Goal: Task Accomplishment & Management: Manage account settings

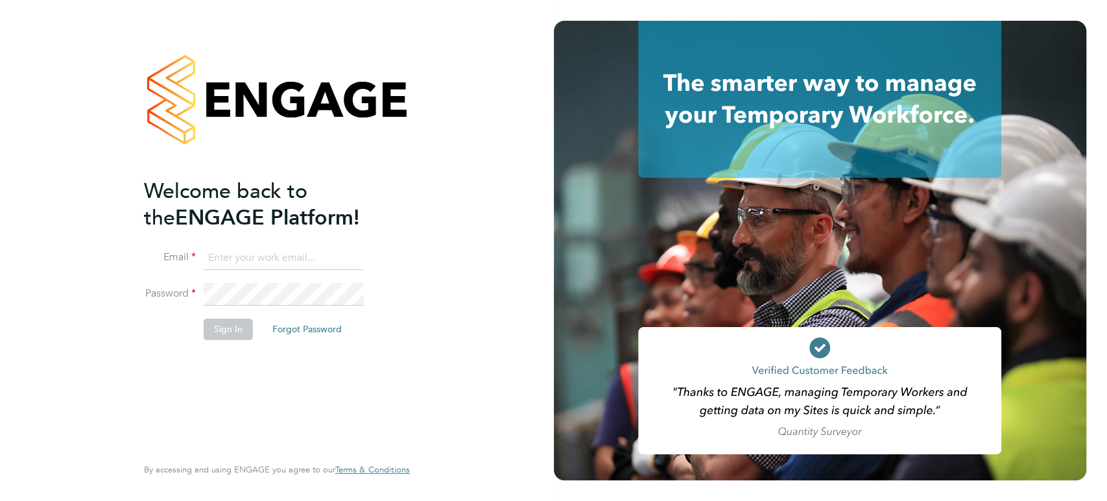
type input "[PERSON_NAME][EMAIL_ADDRESS][PERSON_NAME][DOMAIN_NAME]"
click at [227, 333] on button "Sign In" at bounding box center [228, 328] width 49 height 21
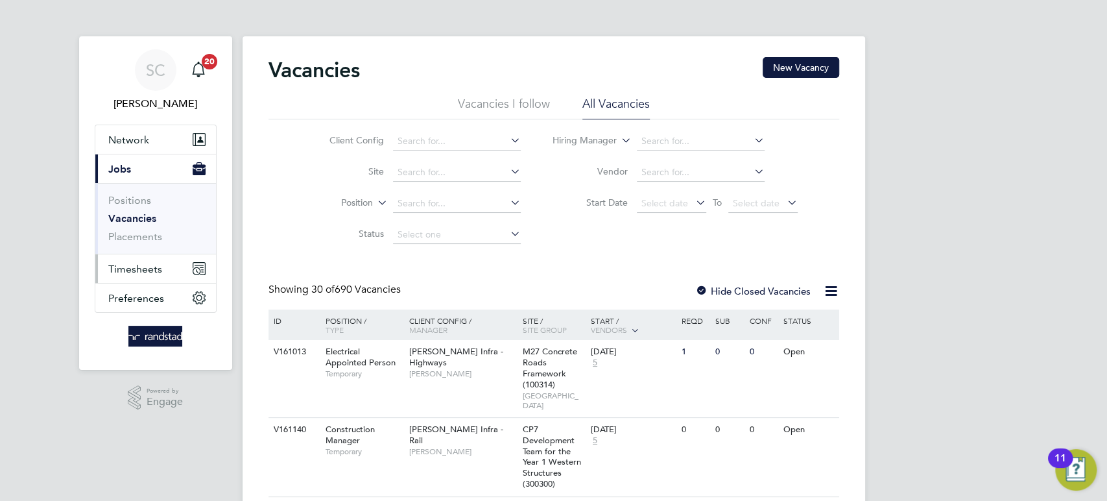
click at [142, 265] on span "Timesheets" at bounding box center [135, 269] width 54 height 12
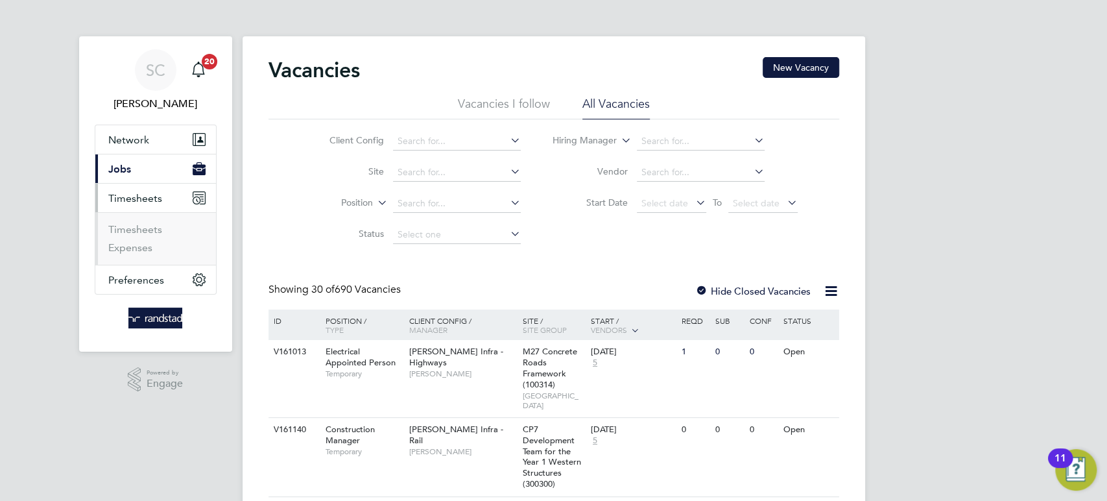
click at [119, 163] on span "Jobs" at bounding box center [119, 169] width 23 height 12
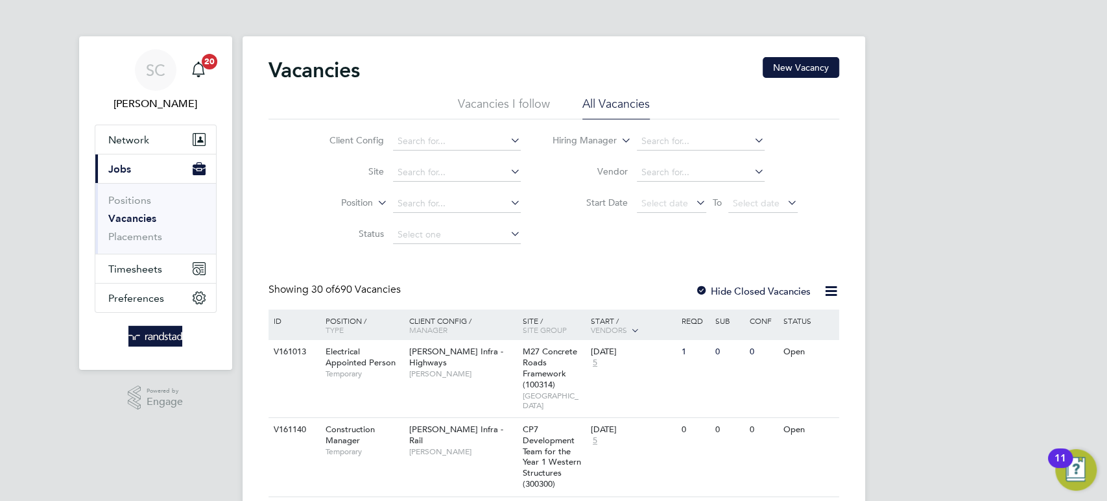
click at [128, 220] on link "Vacancies" at bounding box center [132, 218] width 48 height 12
click at [137, 217] on link "Vacancies" at bounding box center [132, 218] width 48 height 12
click at [437, 173] on input at bounding box center [457, 172] width 128 height 18
type input "c"
click at [441, 239] on li "Scape Joint Venture - University of Warwick - Clay croft Residences (21CD03)" at bounding box center [557, 243] width 329 height 18
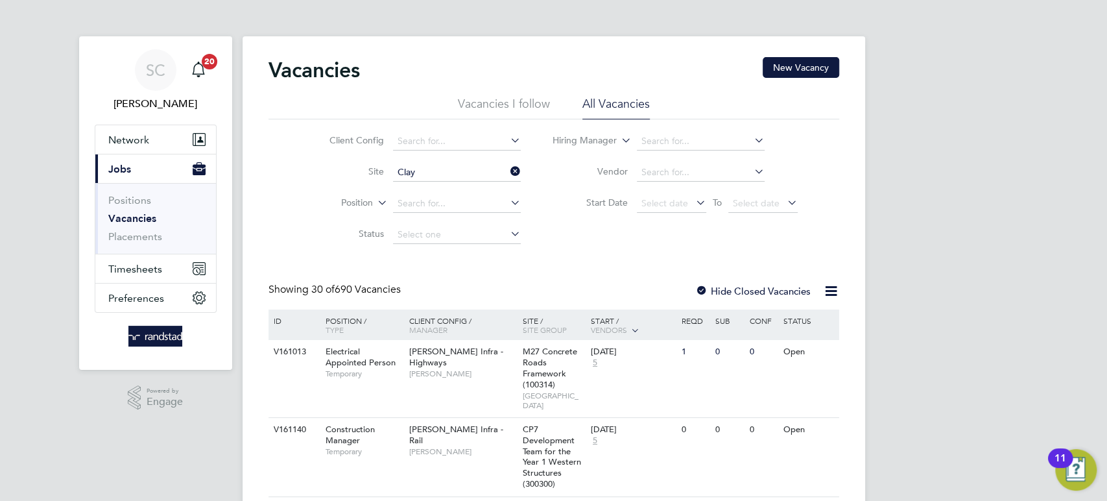
type input "Scape Joint Venture - University of Warwick - Claycroft Residences (21CD03)"
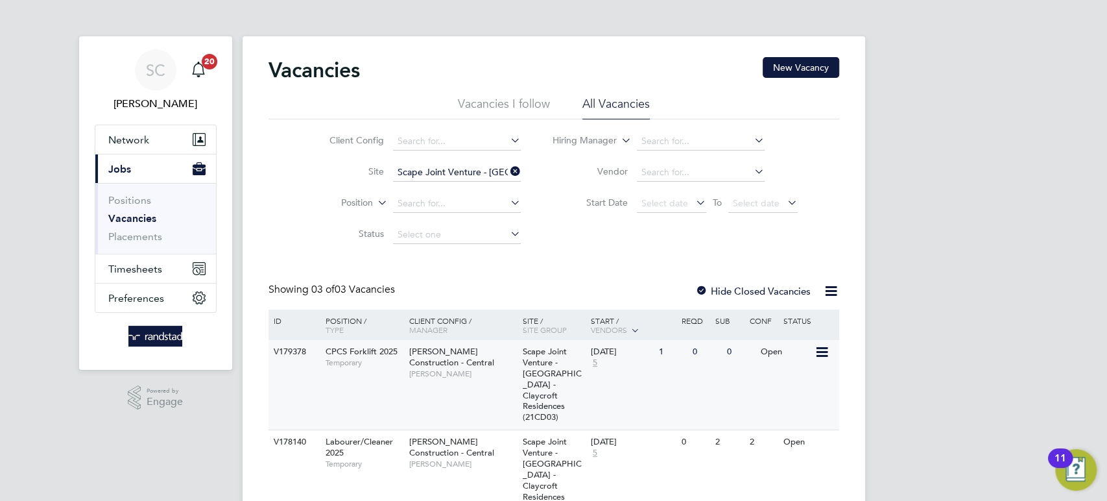
click at [465, 371] on span "Elliott Cope" at bounding box center [462, 373] width 107 height 10
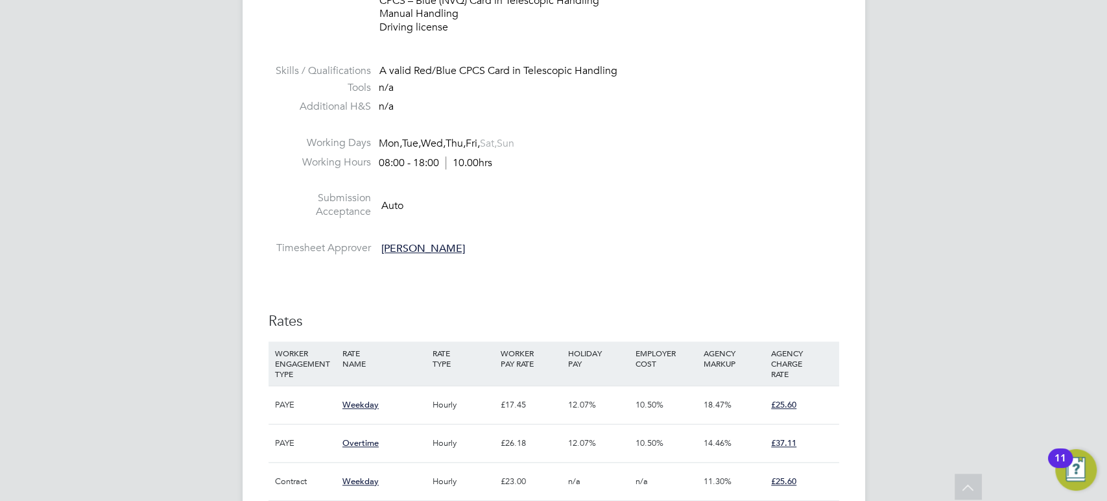
scroll to position [809, 0]
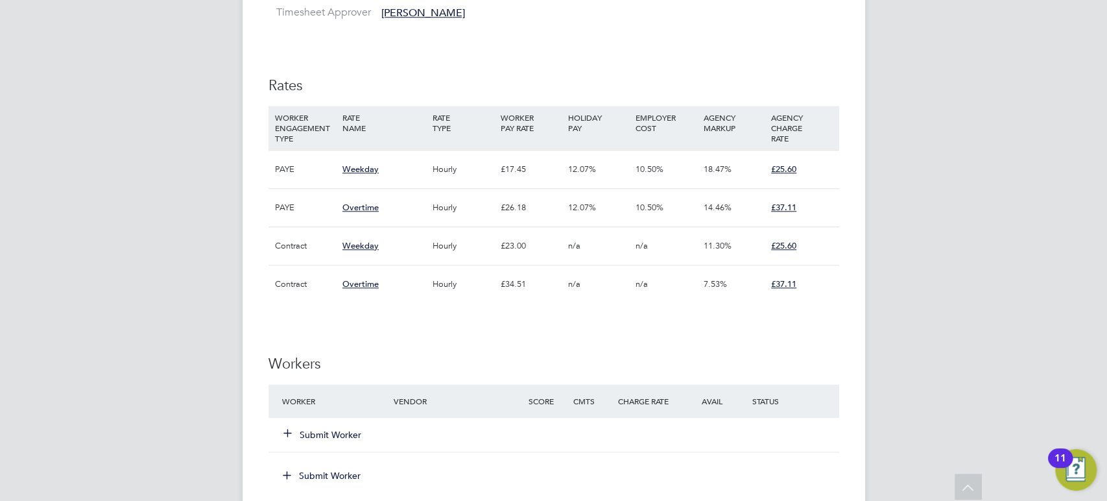
click at [322, 435] on button "Submit Worker" at bounding box center [323, 434] width 78 height 13
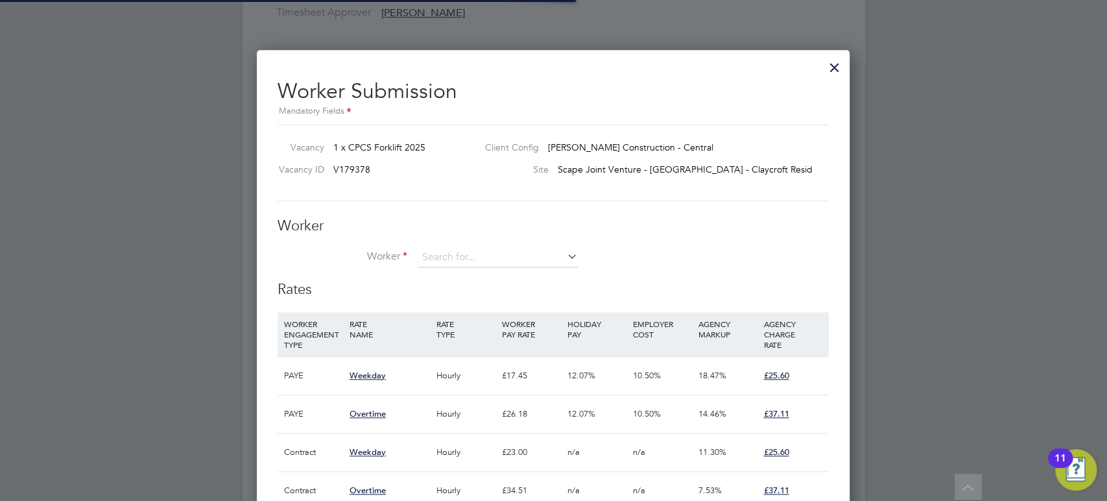
scroll to position [6, 6]
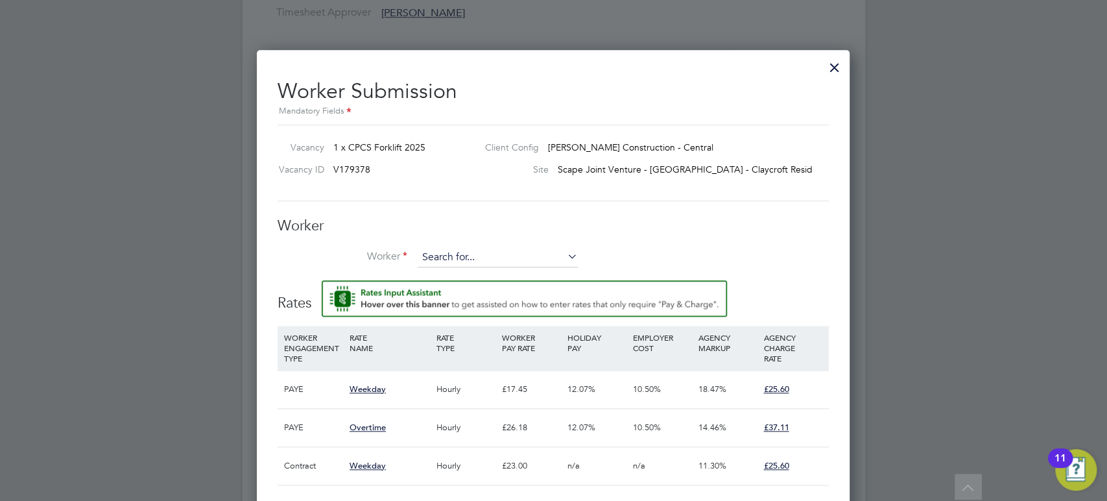
click at [449, 259] on input at bounding box center [498, 257] width 160 height 19
paste input "C-001414676"
click at [440, 270] on li "Jack Stanley ( C-001414676 )" at bounding box center [498, 275] width 161 height 18
type input "Jack Stanley (C-001414676)"
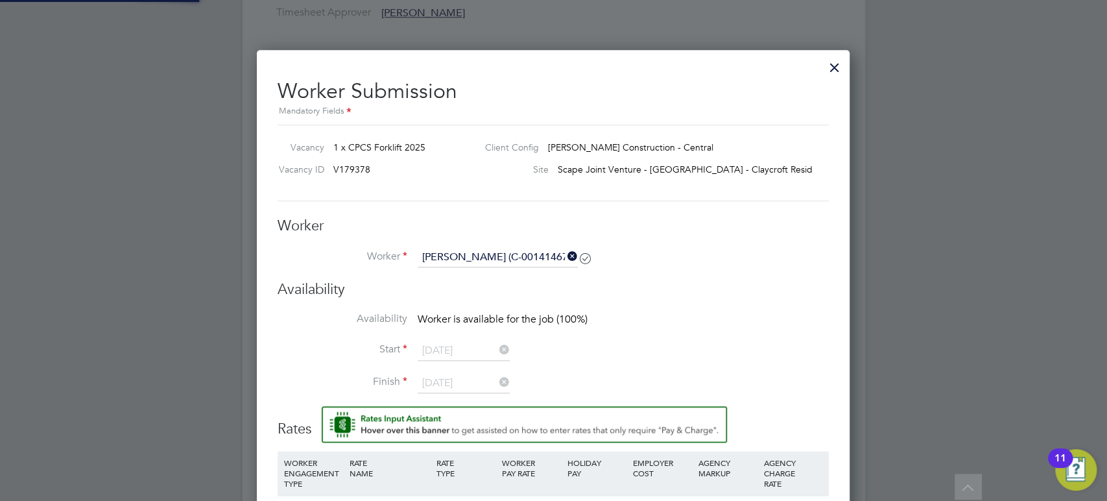
type input "30 Aug 2025"
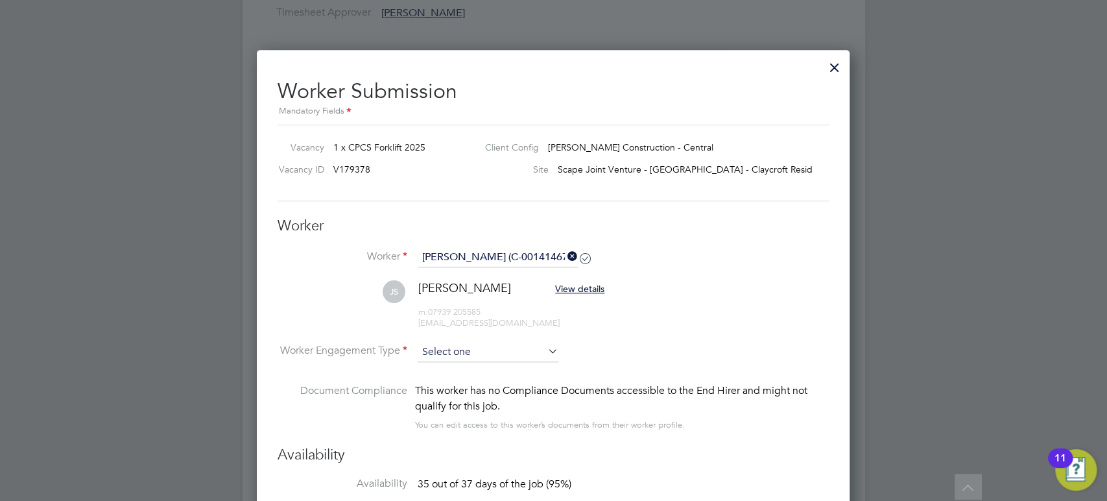
click at [432, 354] on input at bounding box center [488, 351] width 141 height 19
click at [432, 385] on li "PAYE" at bounding box center [488, 385] width 141 height 17
type input "PAYE"
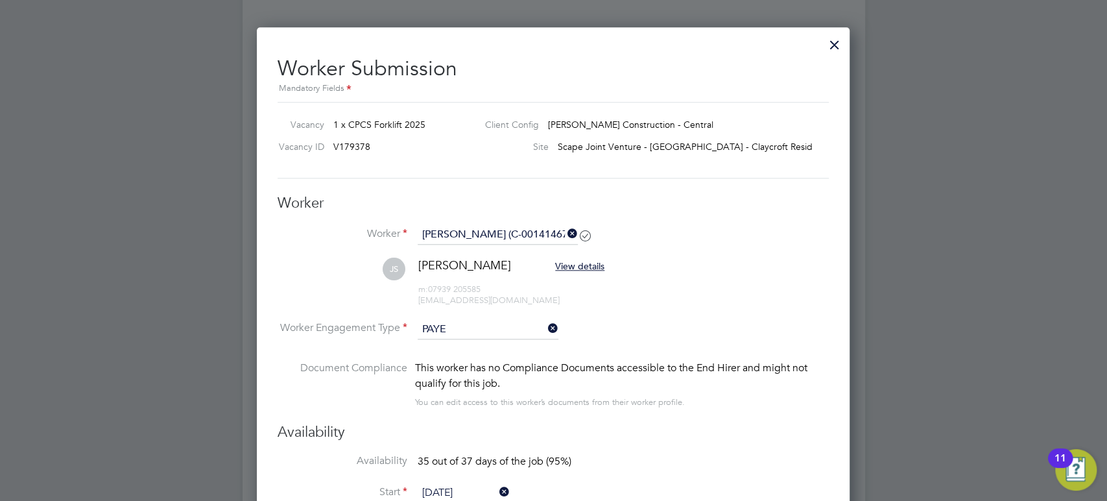
click at [453, 331] on input "PAYE" at bounding box center [488, 329] width 141 height 19
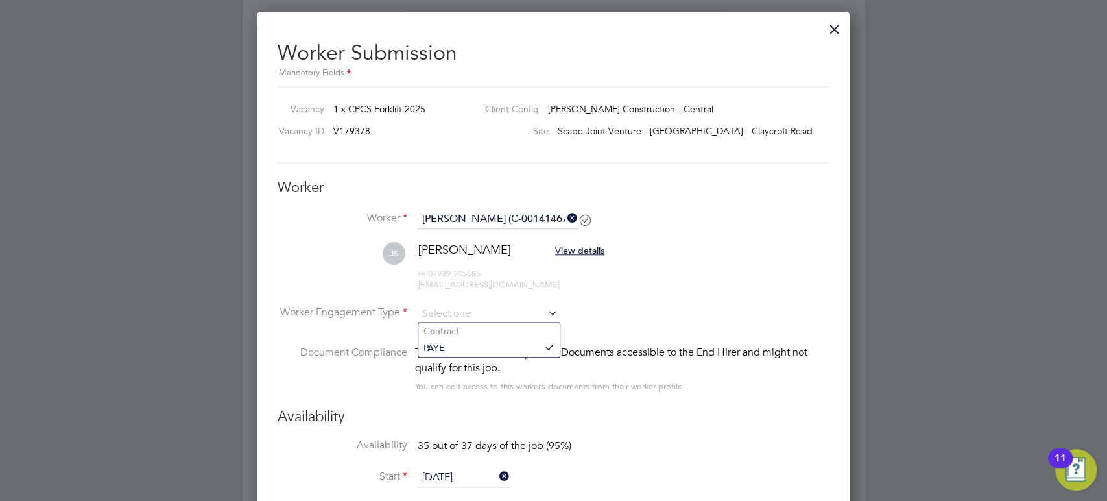
click at [696, 273] on li "JS Jack Stanley View details m: 07939 205585 stana4910@icloud.com" at bounding box center [553, 273] width 551 height 62
click at [453, 305] on input at bounding box center [488, 313] width 141 height 19
click at [440, 344] on li "PAYE" at bounding box center [488, 347] width 141 height 17
type input "PAYE"
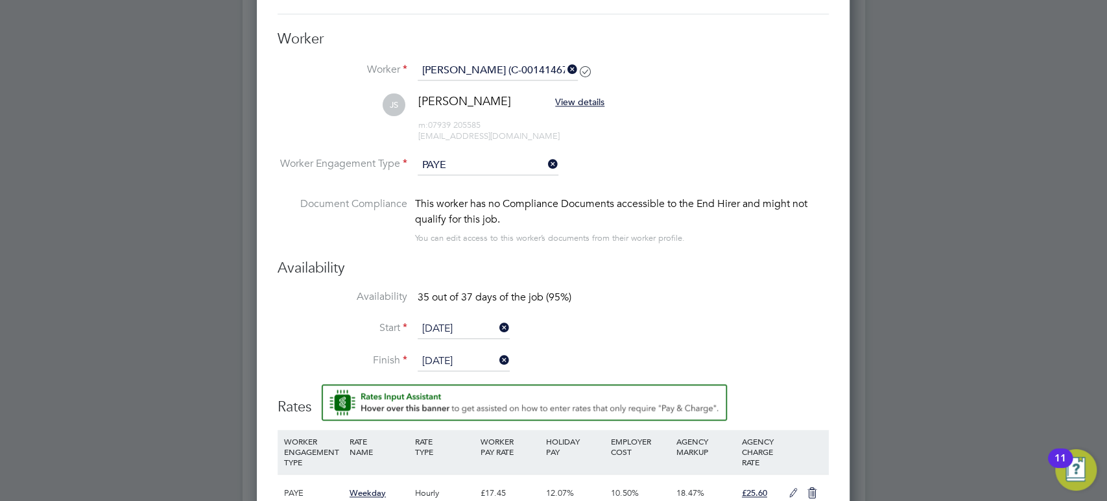
click at [456, 327] on input "30 Aug 2025" at bounding box center [464, 328] width 92 height 19
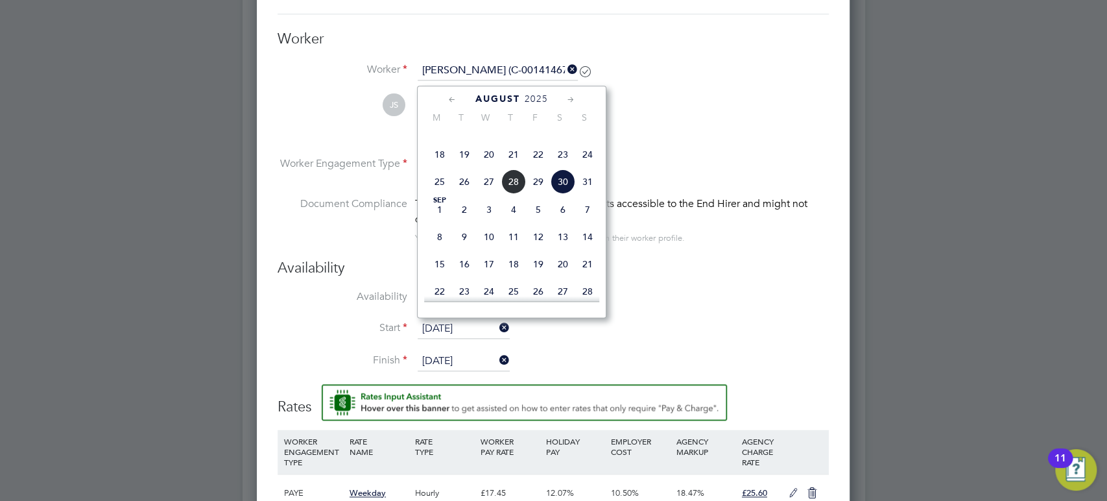
click at [519, 194] on span "28" at bounding box center [513, 181] width 25 height 25
type input "28 Aug 2025"
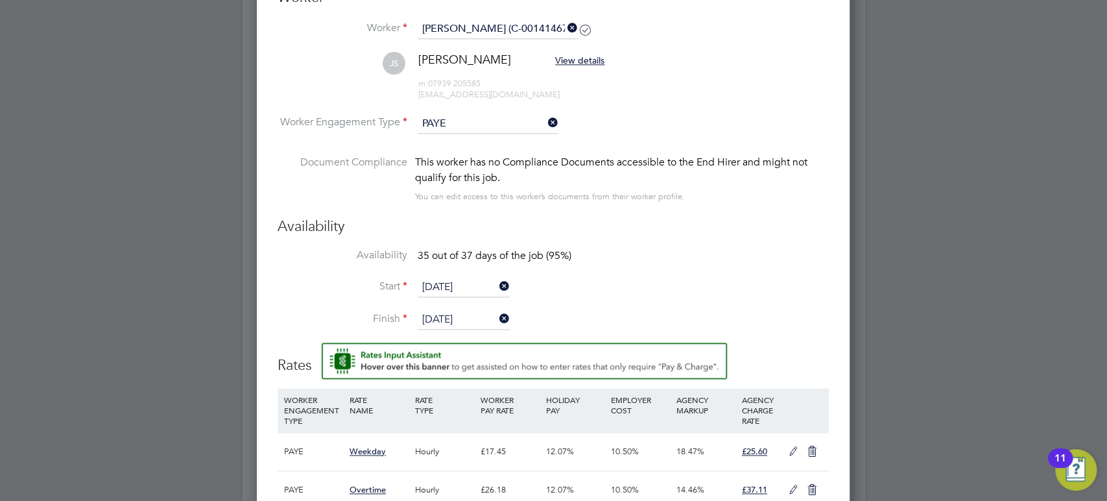
click at [428, 315] on input "03 Oct 2025" at bounding box center [464, 319] width 92 height 19
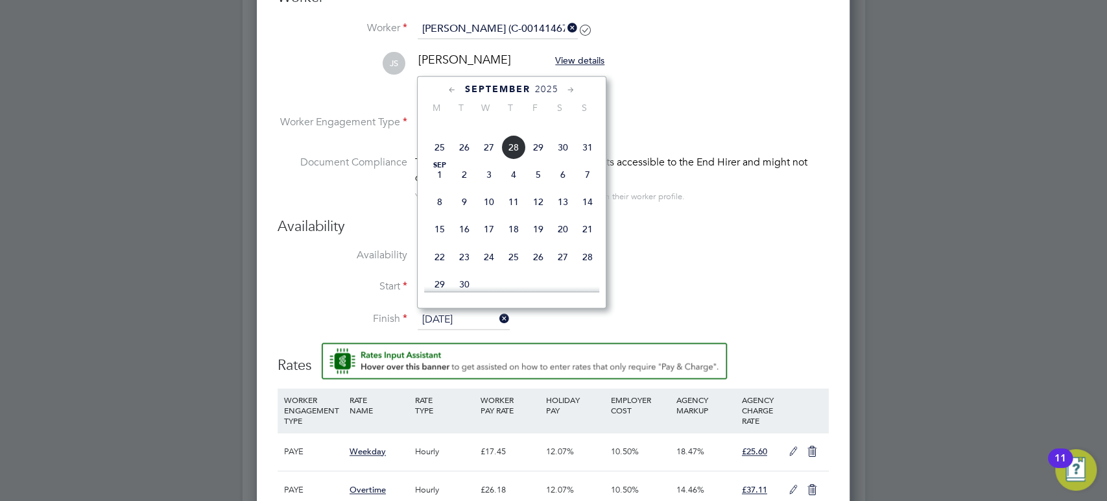
click at [681, 220] on h3 "Availability" at bounding box center [553, 226] width 551 height 19
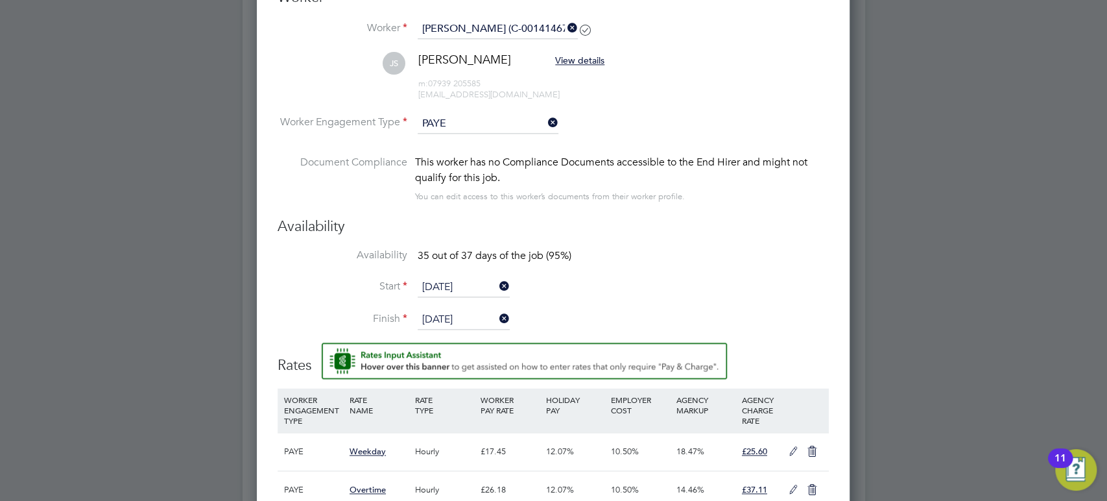
click at [455, 315] on input "03 Oct 2025" at bounding box center [464, 319] width 92 height 19
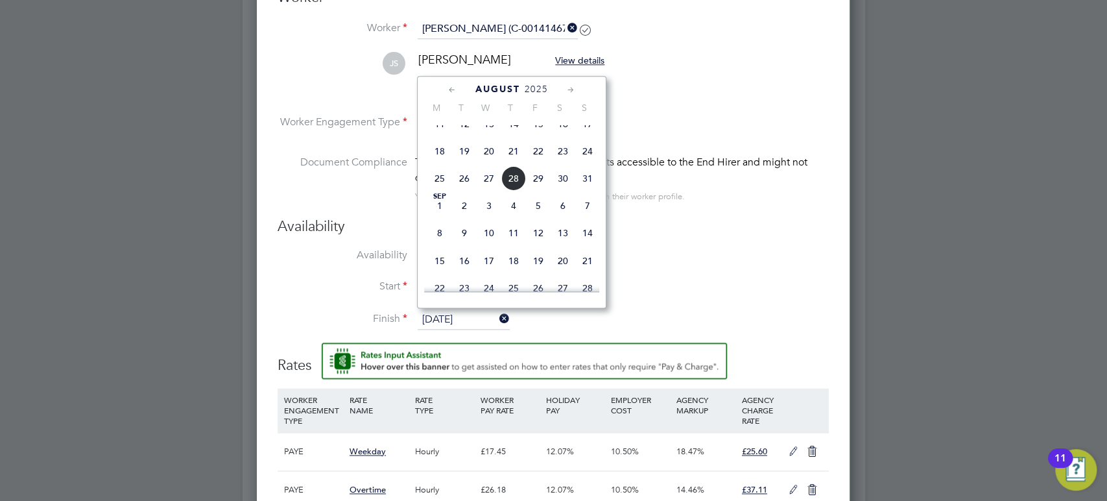
click at [541, 191] on span "29" at bounding box center [538, 178] width 25 height 25
type input "29 Aug 2025"
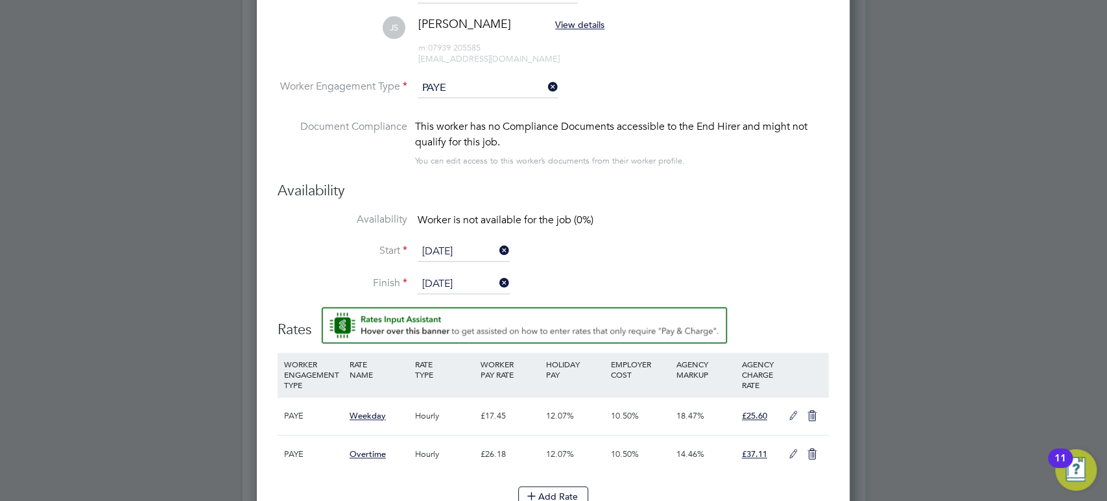
click at [795, 418] on icon at bounding box center [793, 415] width 16 height 10
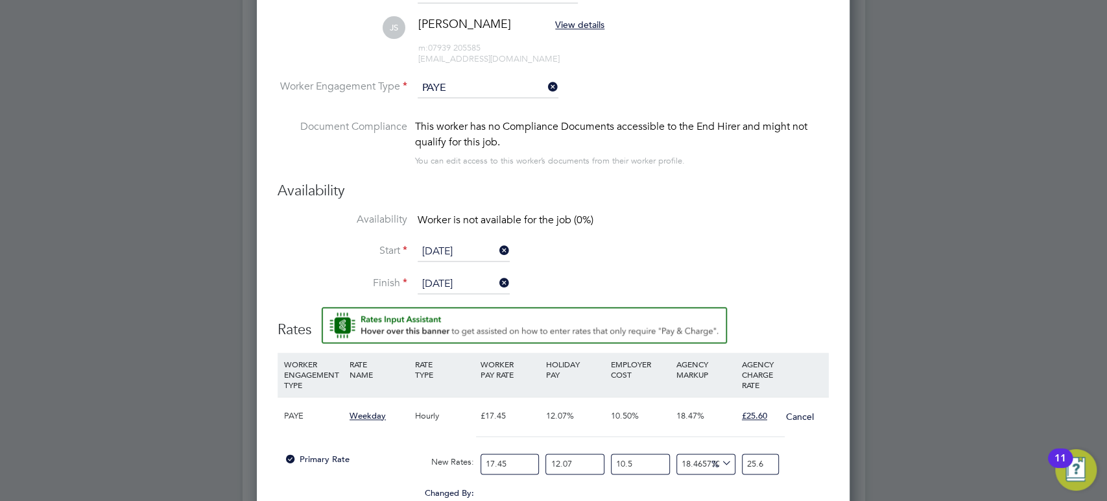
drag, startPoint x: 523, startPoint y: 460, endPoint x: 450, endPoint y: 460, distance: 73.3
click at [450, 460] on div "Primary Rate New Rates: 17.45 12.07 n/a 10.5 n/a 18.465770674333648 0 % 25.6" at bounding box center [553, 464] width 551 height 34
type input "1"
type input "1.4670487106017192"
type input "19"
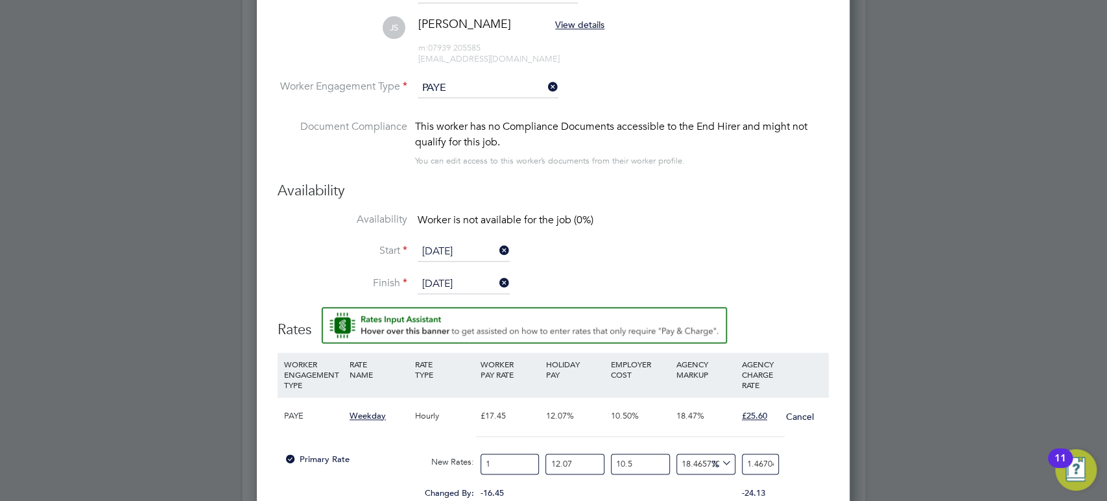
type input "27.873925501432666"
type input "19.5"
type input "28.607449856733524"
type input "19.56"
type input "28.695472779369627"
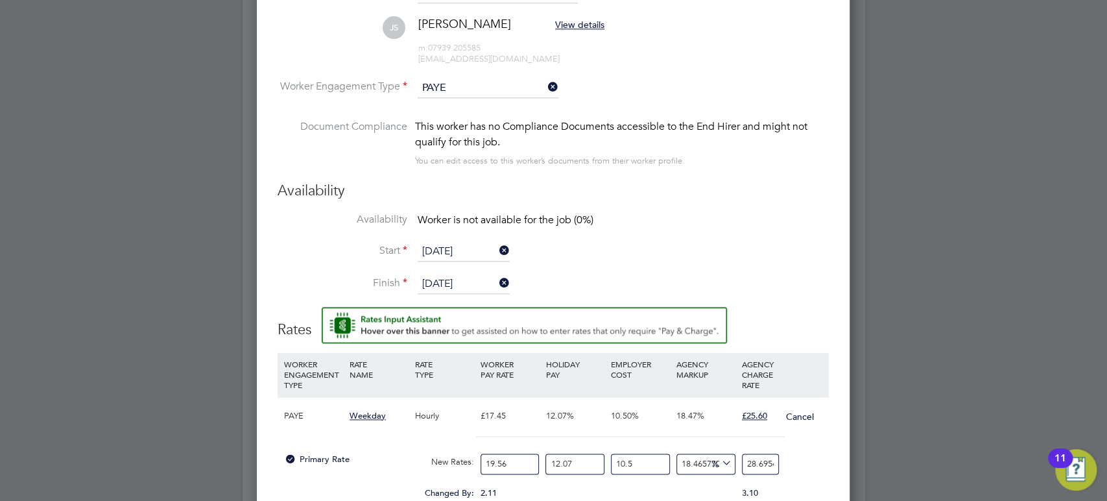
type input "19.56"
click at [595, 455] on input "12.07" at bounding box center [574, 463] width 59 height 21
drag, startPoint x: 595, startPoint y: 455, endPoint x: 502, endPoint y: 455, distance: 92.7
click at [502, 455] on div "Primary Rate New Rates: 19.56 12.07 n/a 10.5 n/a 18.465770674333648 4.472887119…" at bounding box center [553, 464] width 551 height 34
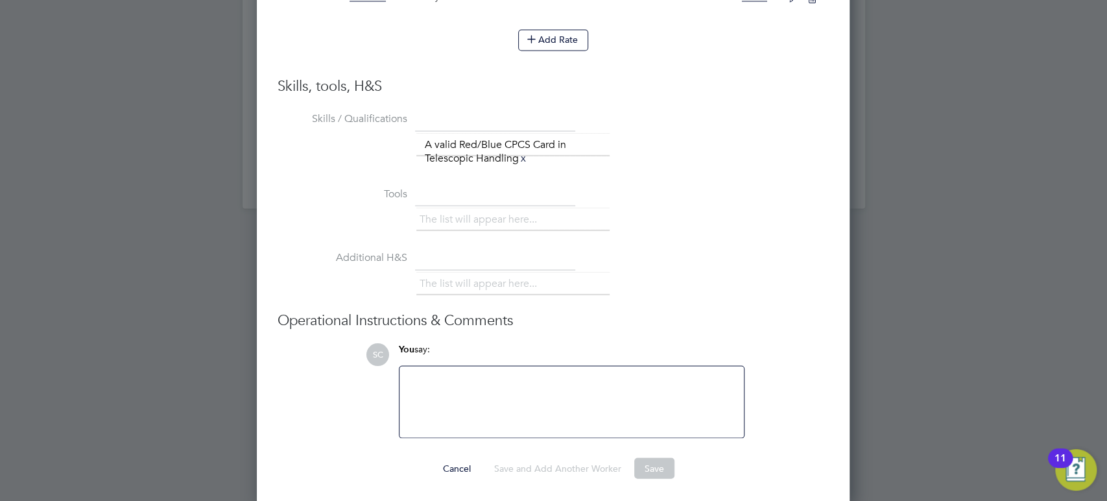
type input "0"
type input "25.604954742009127"
click at [651, 472] on button "Save" at bounding box center [654, 467] width 40 height 21
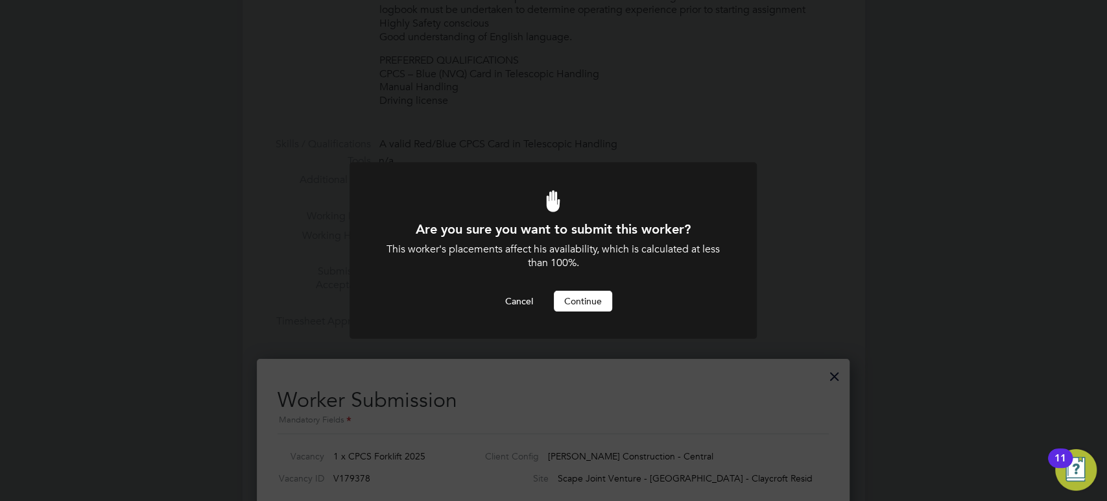
click at [590, 309] on button "Continue" at bounding box center [583, 300] width 58 height 21
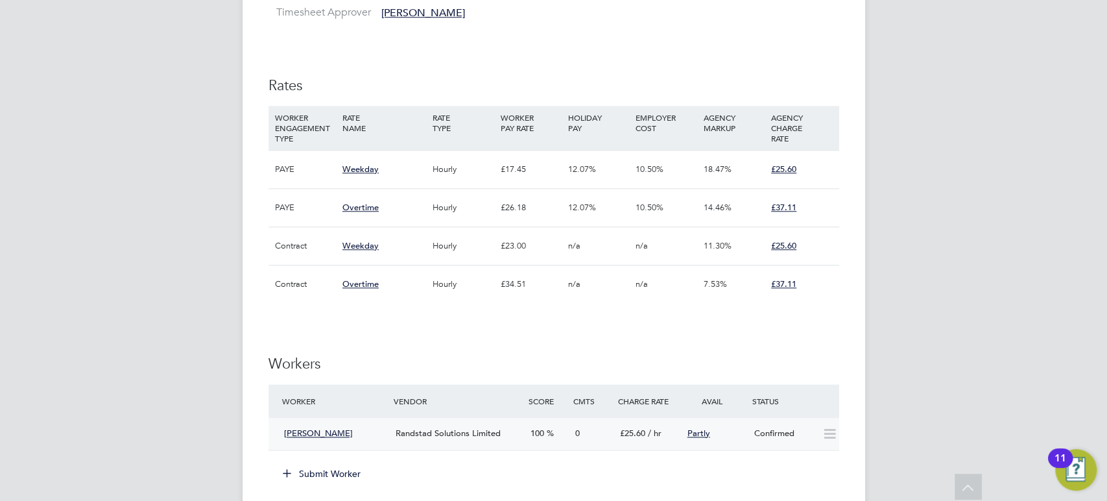
click at [364, 434] on div "Jack Stanley" at bounding box center [335, 433] width 112 height 21
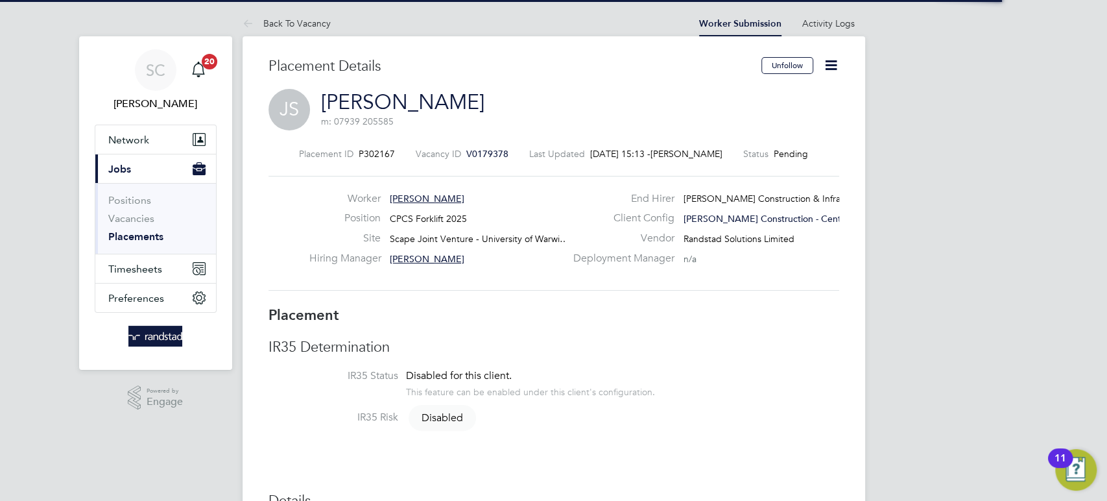
click at [831, 65] on icon at bounding box center [831, 65] width 16 height 16
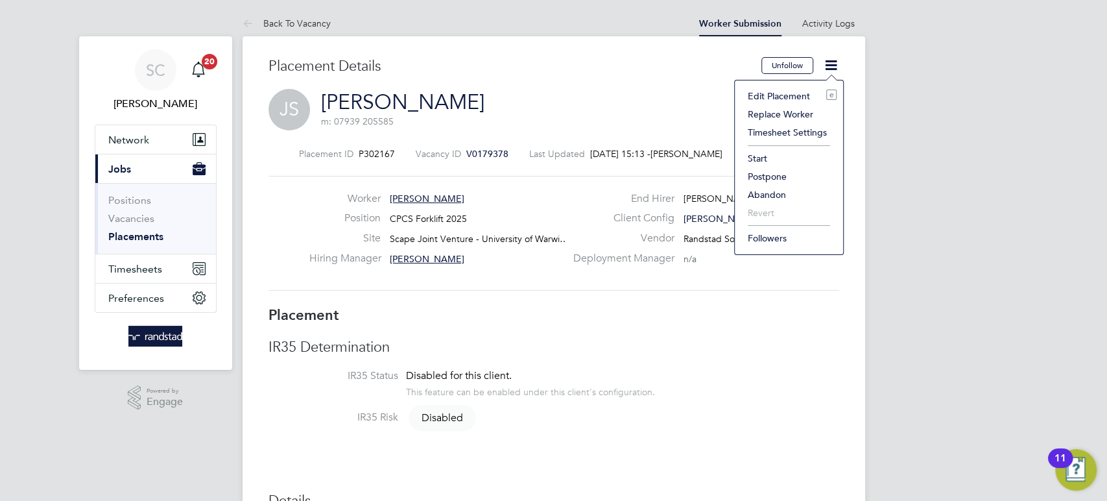
click at [764, 155] on li "Start" at bounding box center [788, 158] width 95 height 18
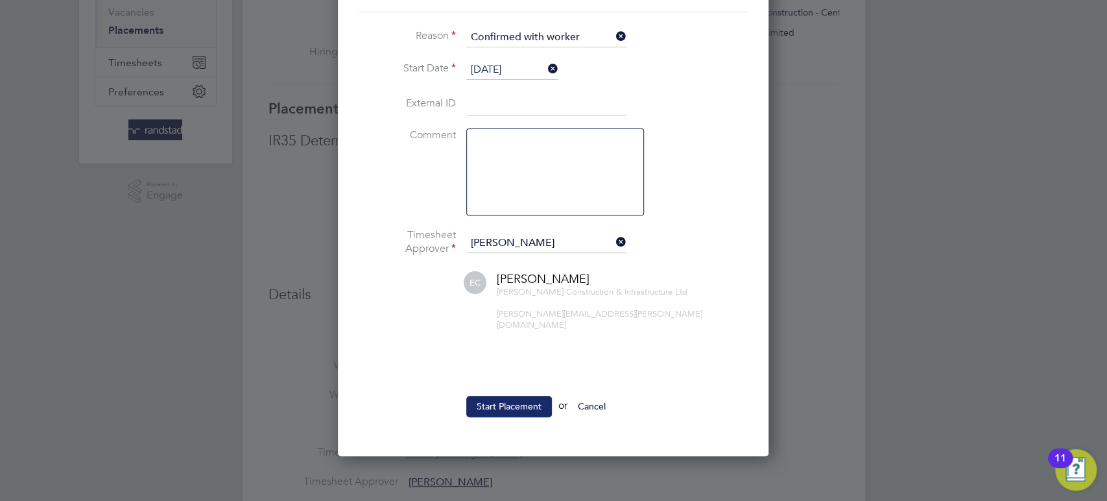
click at [505, 396] on button "Start Placement" at bounding box center [509, 406] width 86 height 21
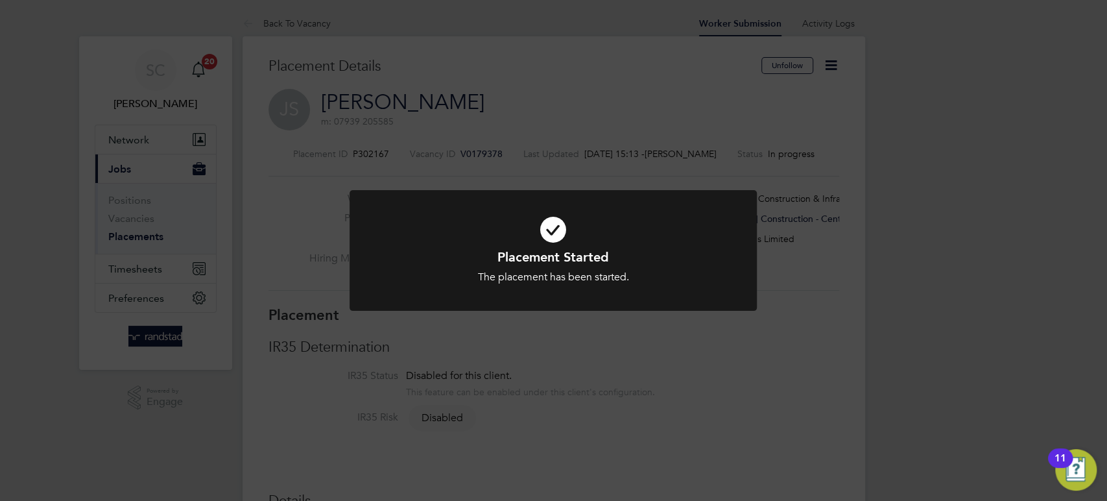
click at [552, 322] on div "Placement Started The placement has been started. Cancel Okay" at bounding box center [552, 258] width 407 height 137
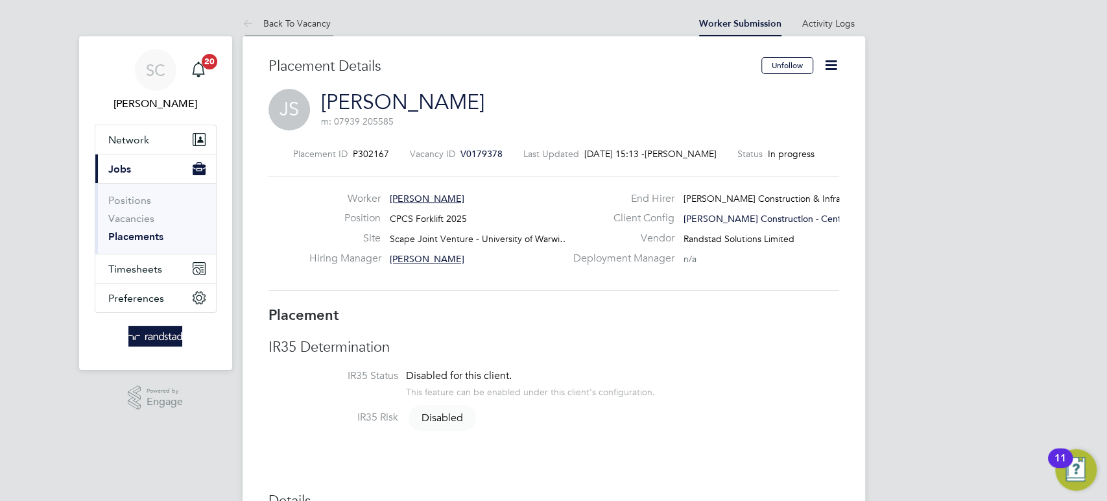
click at [282, 25] on link "Back To Vacancy" at bounding box center [286, 24] width 88 height 12
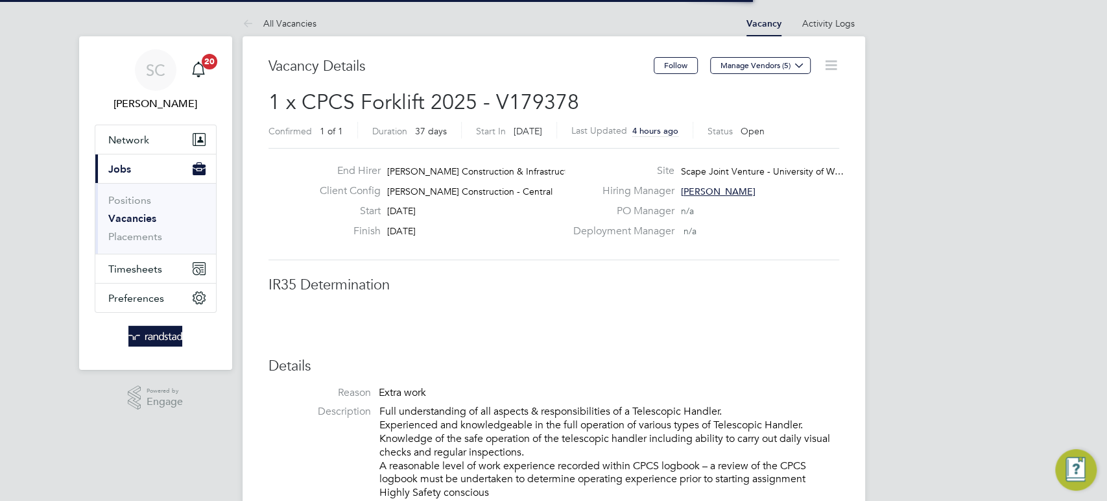
scroll to position [39, 90]
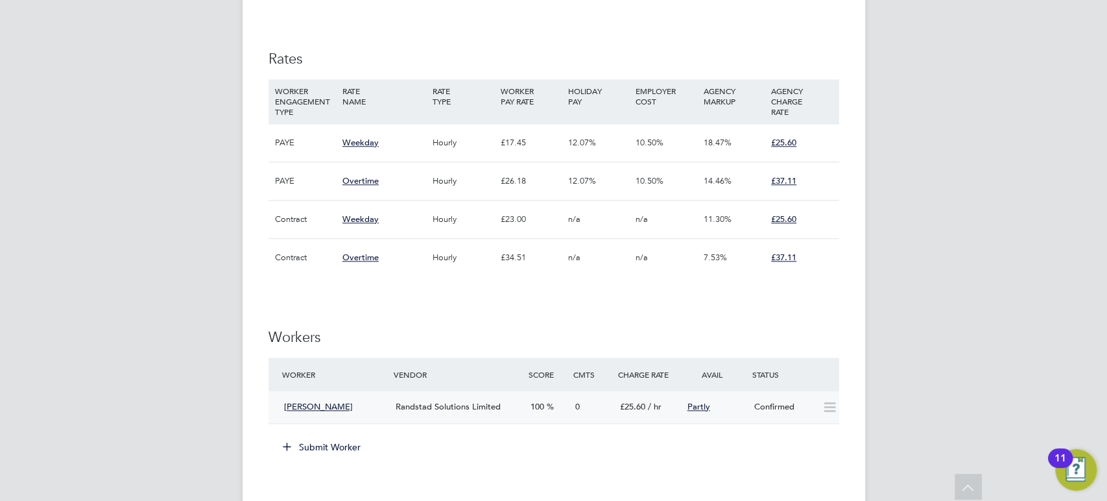
click at [497, 407] on span "Randstad Solutions Limited" at bounding box center [448, 406] width 105 height 11
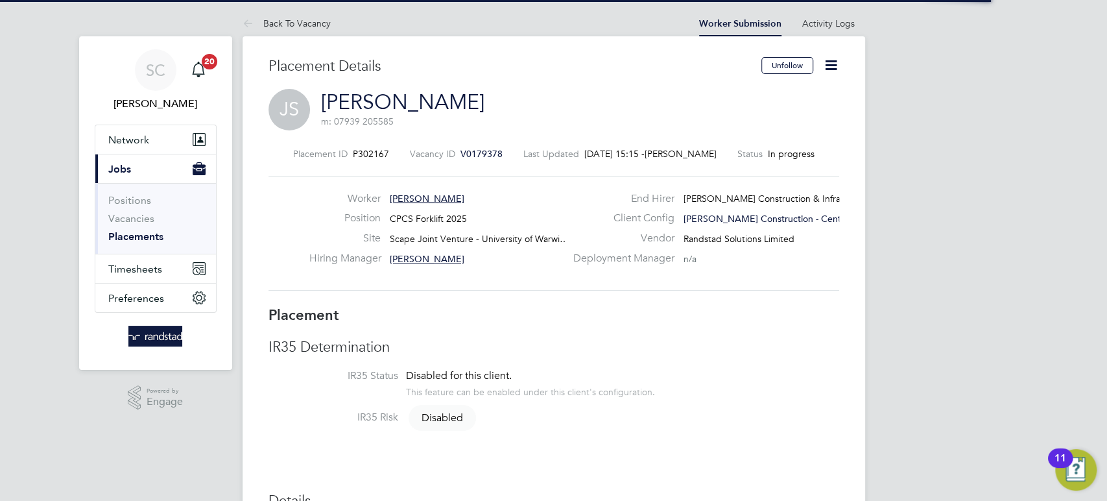
click at [825, 58] on icon at bounding box center [831, 65] width 16 height 16
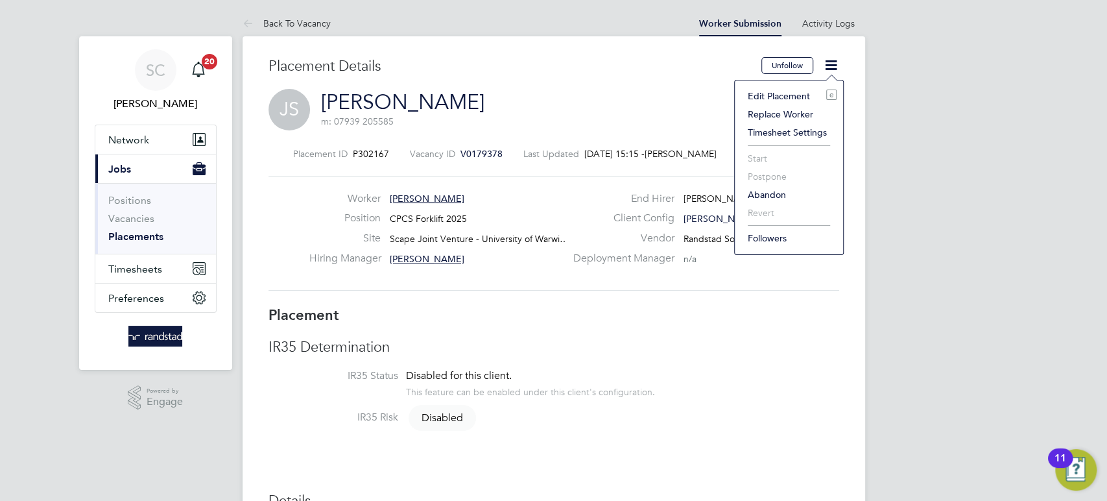
click at [641, 81] on div "Placement Details" at bounding box center [509, 73] width 483 height 32
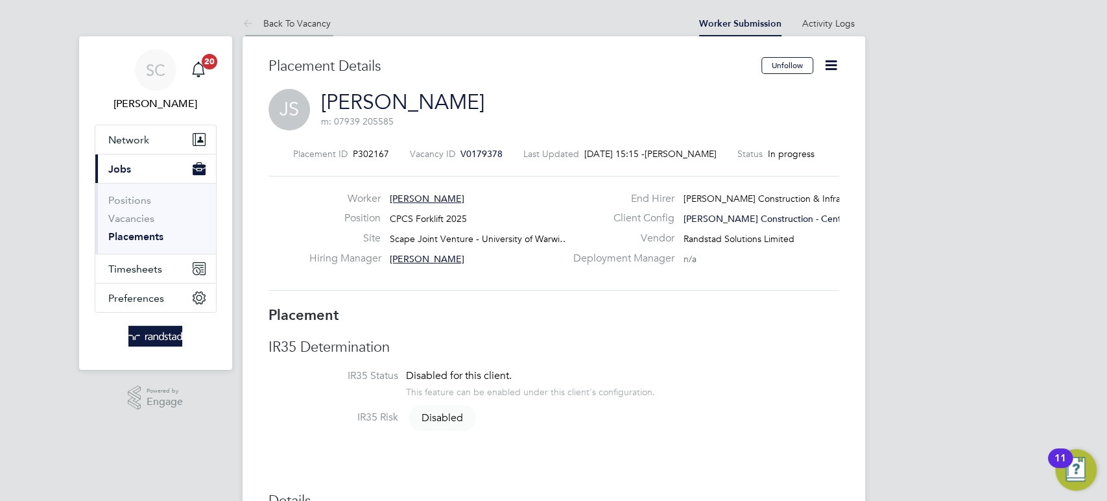
click at [307, 23] on link "Back To Vacancy" at bounding box center [286, 24] width 88 height 12
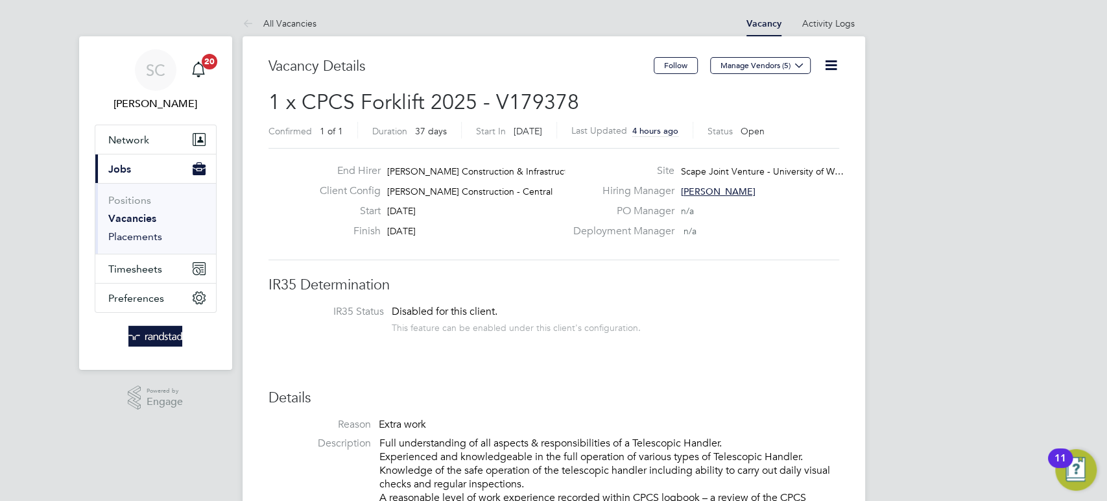
click at [124, 241] on link "Placements" at bounding box center [135, 236] width 54 height 12
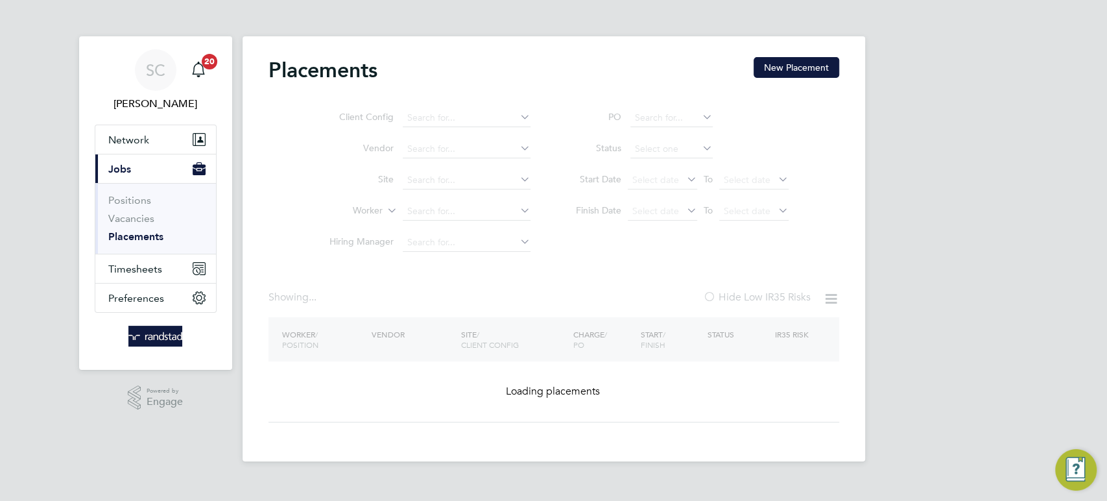
click at [134, 232] on link "Placements" at bounding box center [135, 236] width 55 height 12
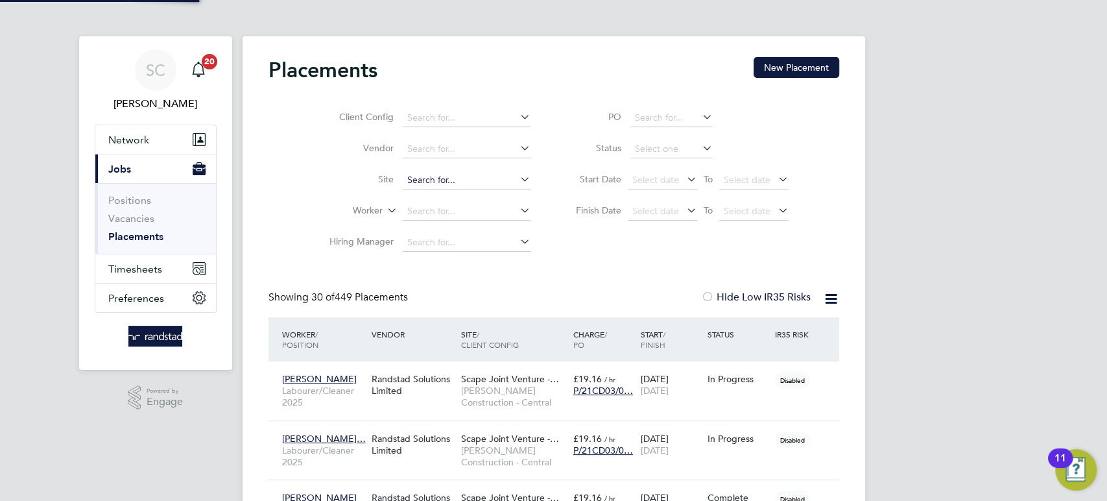
click at [420, 175] on input at bounding box center [467, 180] width 128 height 18
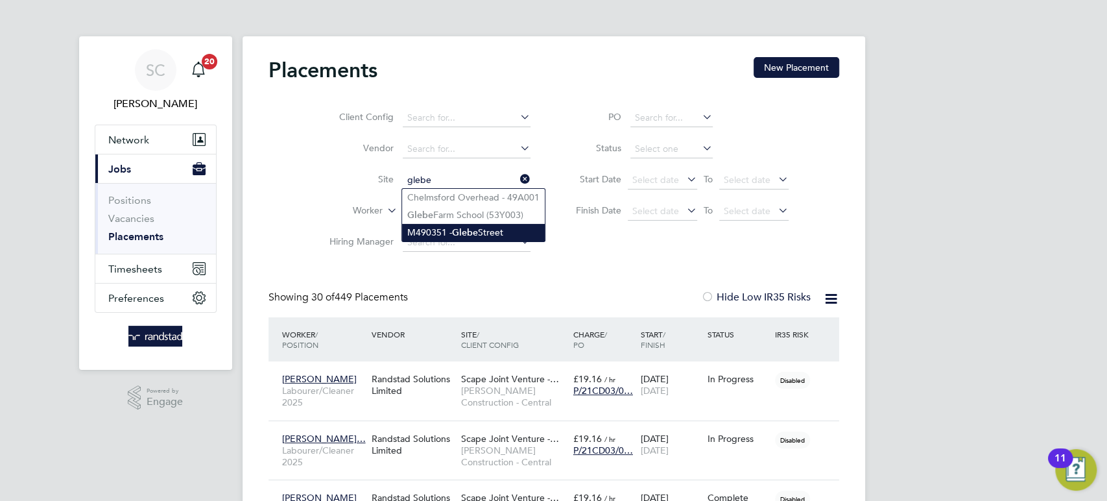
click at [441, 231] on li "M490351 - Glebe Street" at bounding box center [473, 233] width 143 height 18
type input "M490351 - Glebe Street"
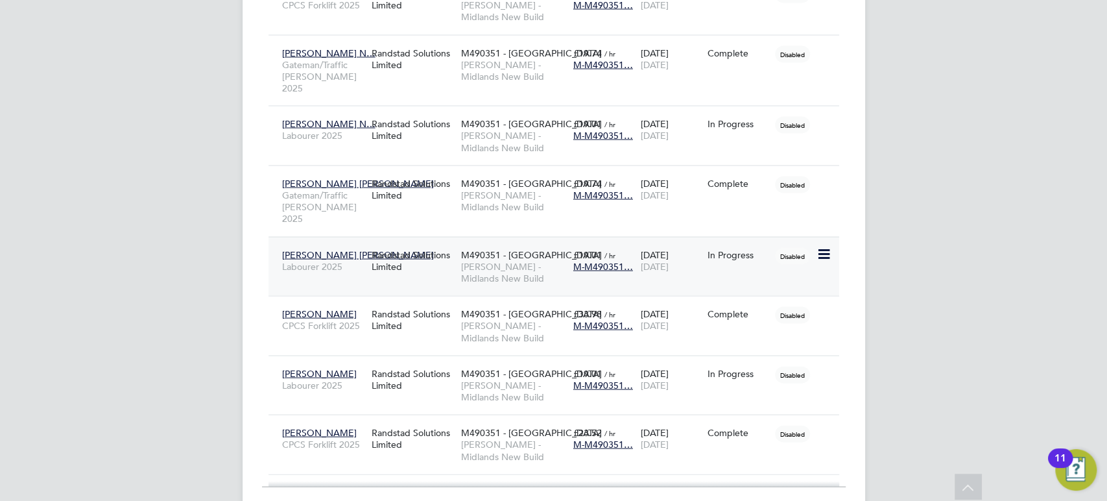
click at [434, 242] on div "Randstad Solutions Limited" at bounding box center [412, 260] width 89 height 36
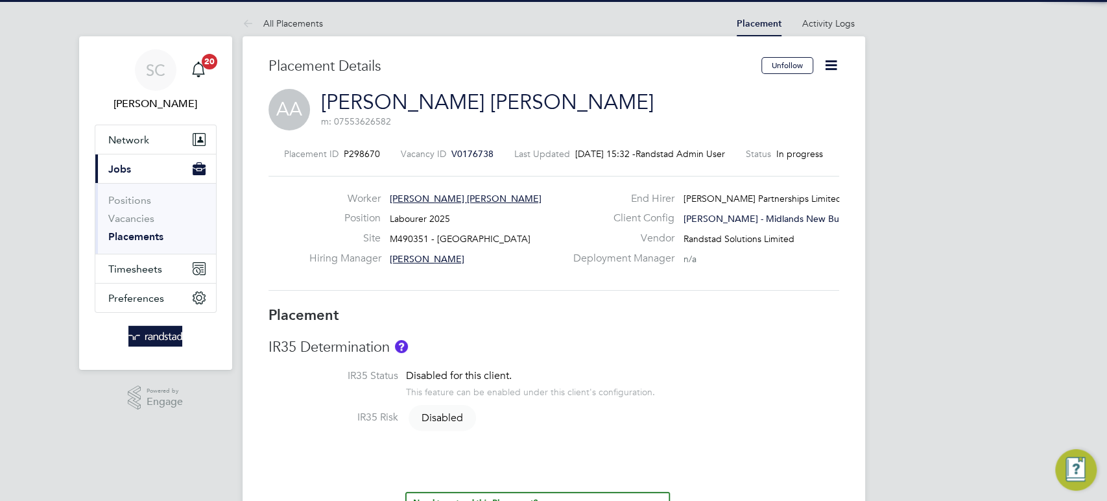
click at [825, 58] on icon at bounding box center [831, 65] width 16 height 16
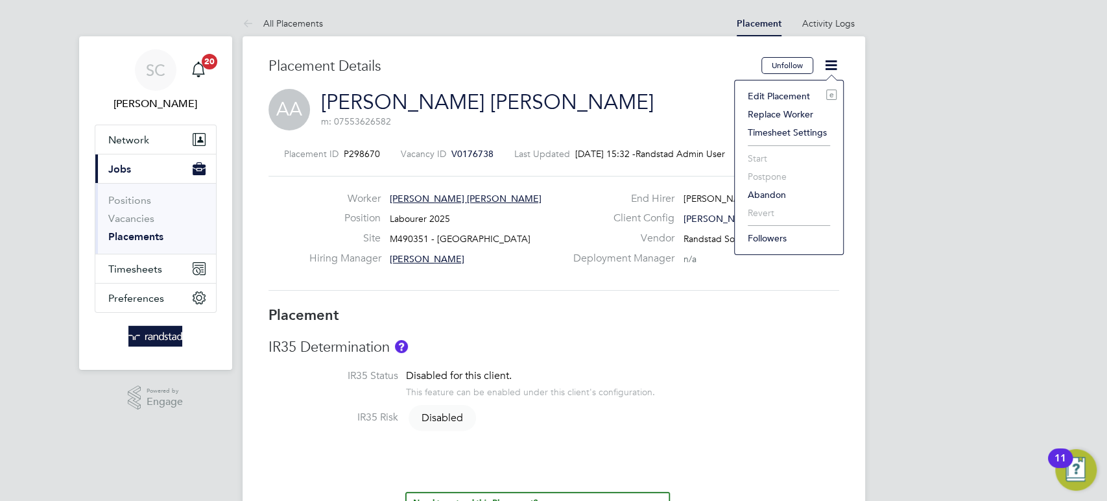
click at [764, 98] on li "Edit Placement e" at bounding box center [788, 96] width 95 height 18
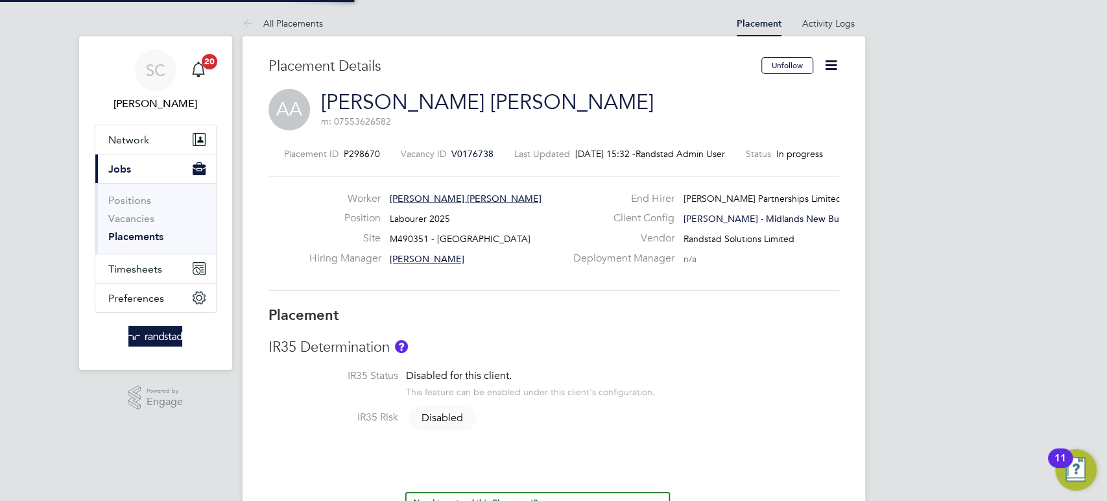
type input "Wayne Bromage"
type input "18 Jul 2025"
type input "19 Sep 2025"
type input "08:00"
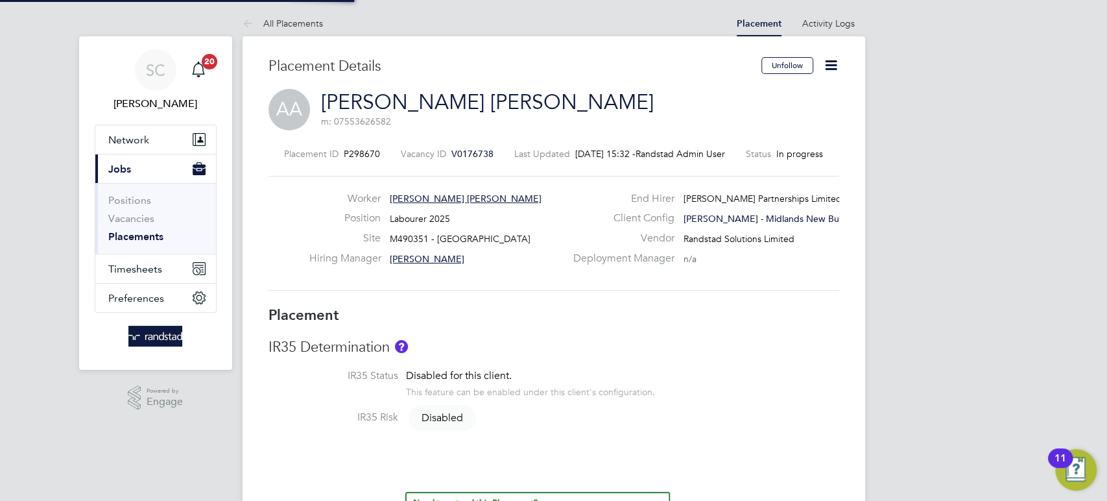
type input "18:00"
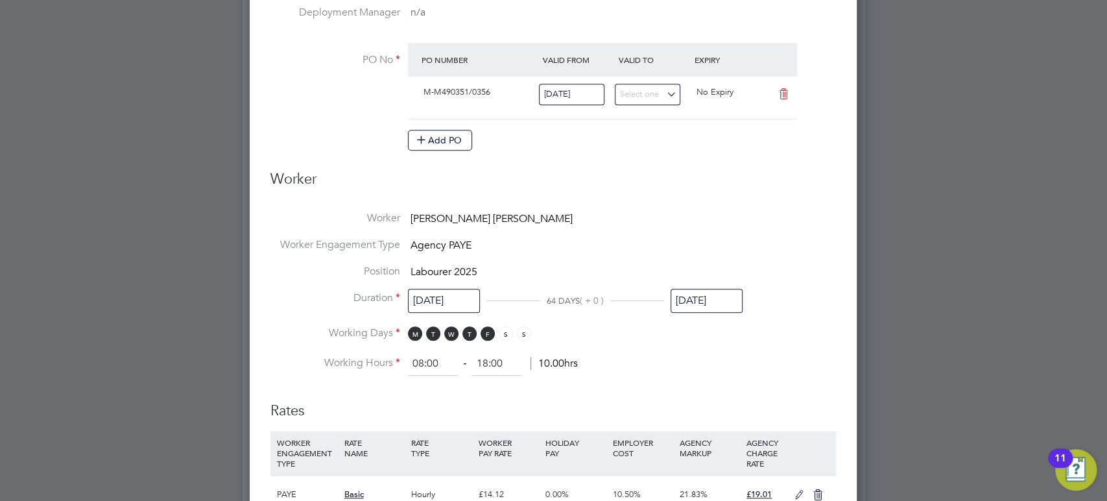
click at [696, 298] on input "19 Sep 2025" at bounding box center [706, 301] width 72 height 24
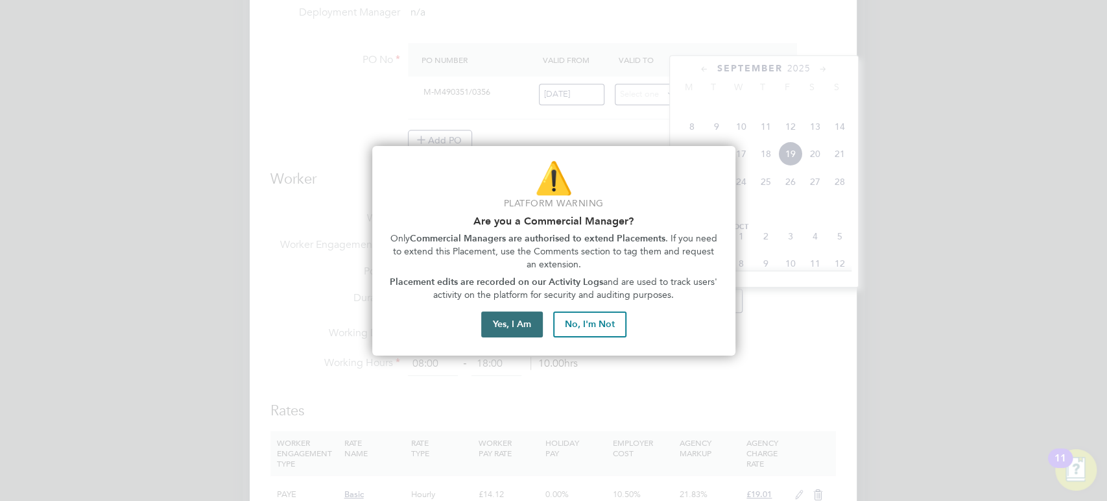
click at [506, 328] on button "Yes, I Am" at bounding box center [512, 324] width 62 height 26
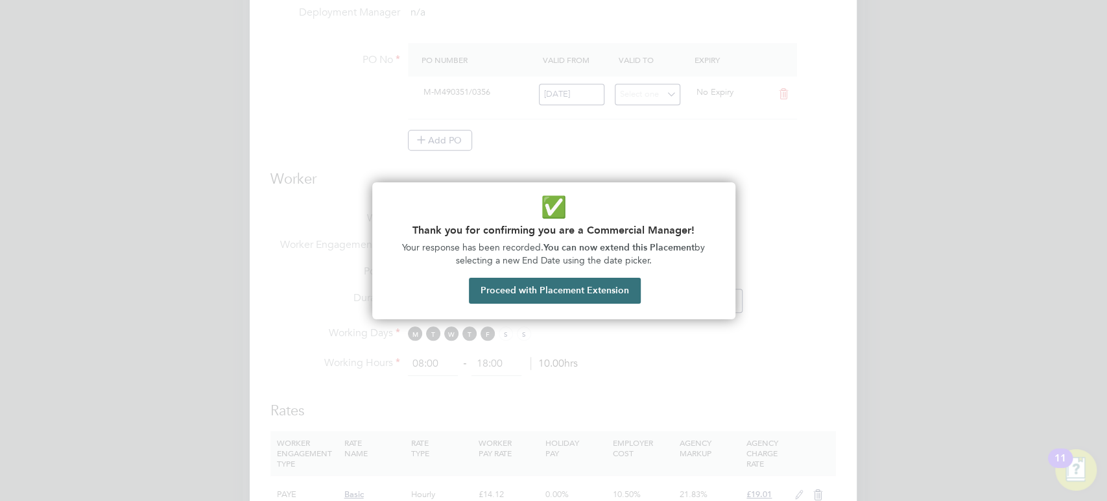
click at [606, 283] on button "Proceed with Placement Extension" at bounding box center [555, 291] width 172 height 26
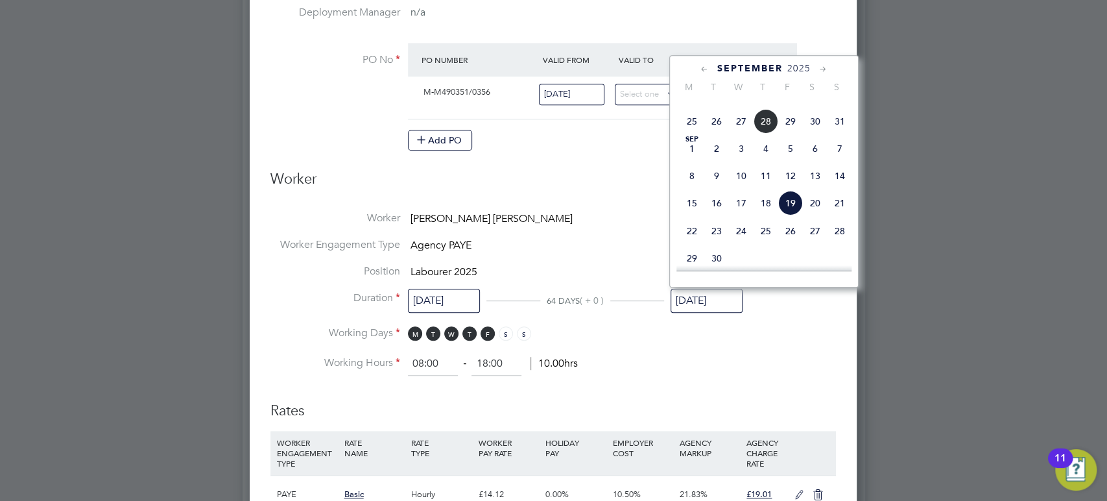
click at [794, 134] on span "29" at bounding box center [790, 121] width 25 height 25
type input "29 Aug 2025"
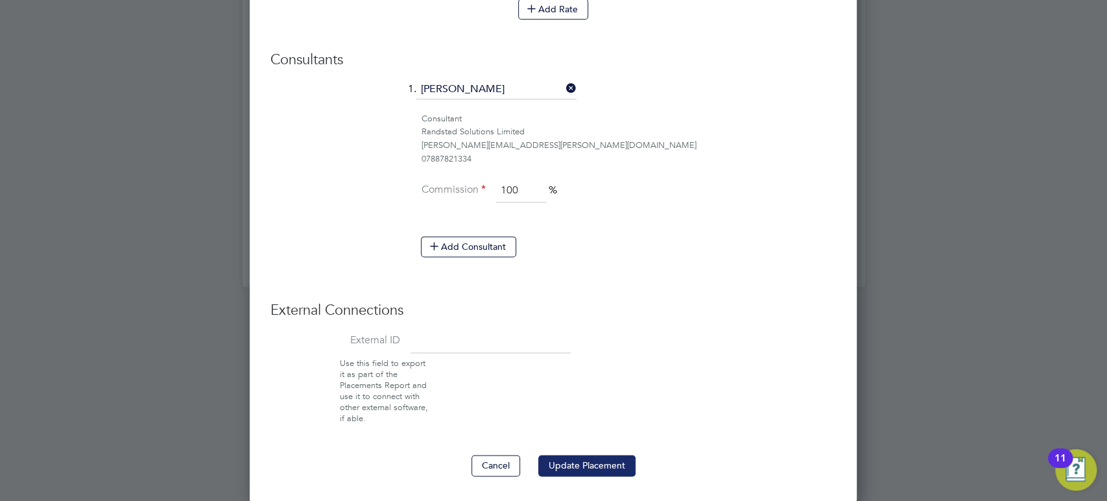
click at [578, 457] on button "Update Placement" at bounding box center [586, 465] width 97 height 21
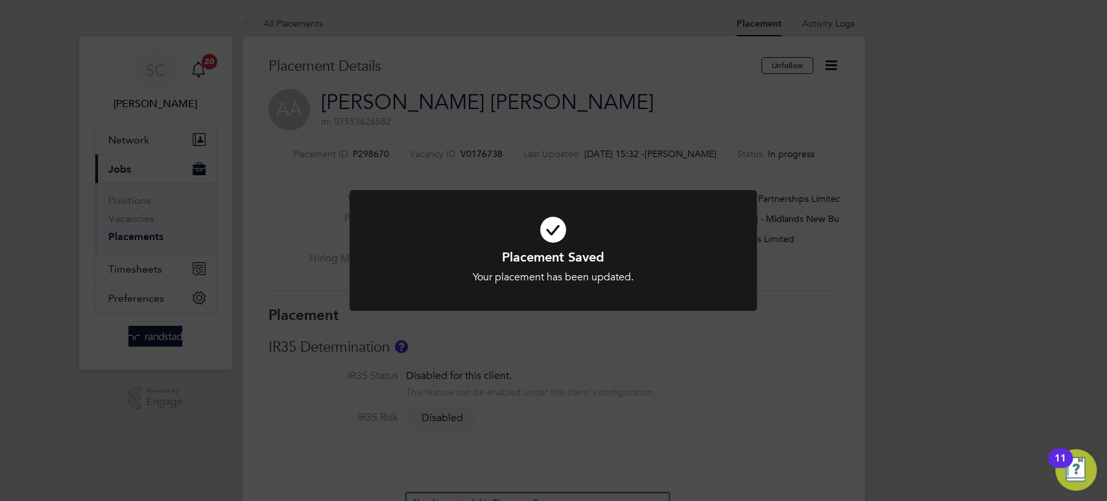
click at [605, 126] on div "Placement Saved Your placement has been updated. Cancel Okay" at bounding box center [553, 250] width 1107 height 501
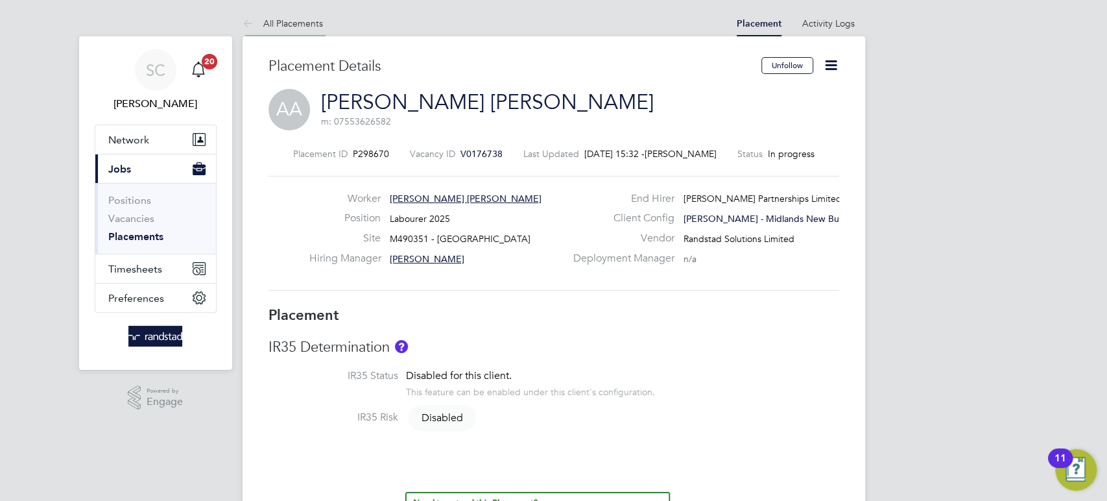
click at [291, 19] on link "All Placements" at bounding box center [282, 24] width 80 height 12
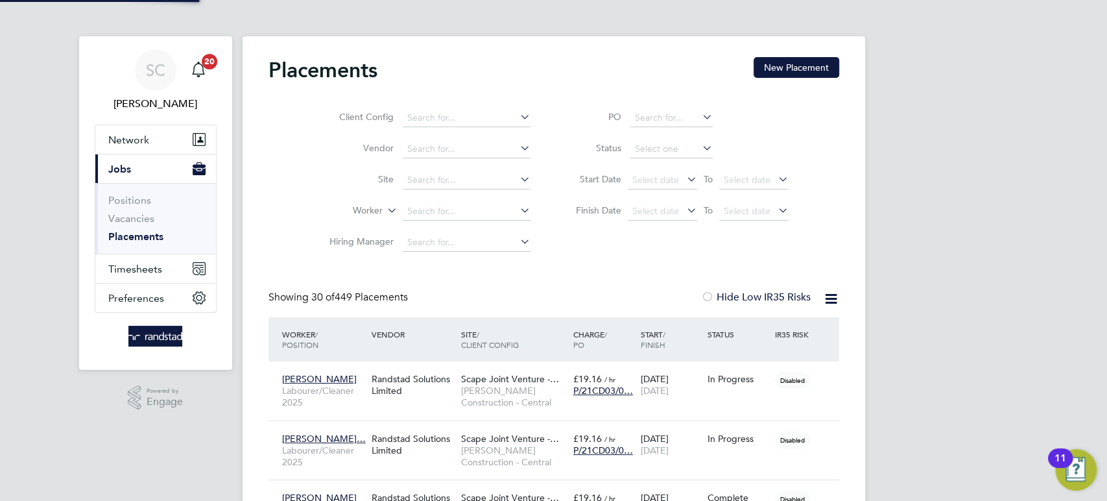
click at [138, 231] on link "Placements" at bounding box center [135, 236] width 55 height 12
click at [420, 174] on input at bounding box center [467, 180] width 128 height 18
click at [435, 227] on li "M490351 - Glebe Street" at bounding box center [473, 233] width 143 height 18
type input "M490351 - Glebe Street"
